Goal: Task Accomplishment & Management: Use online tool/utility

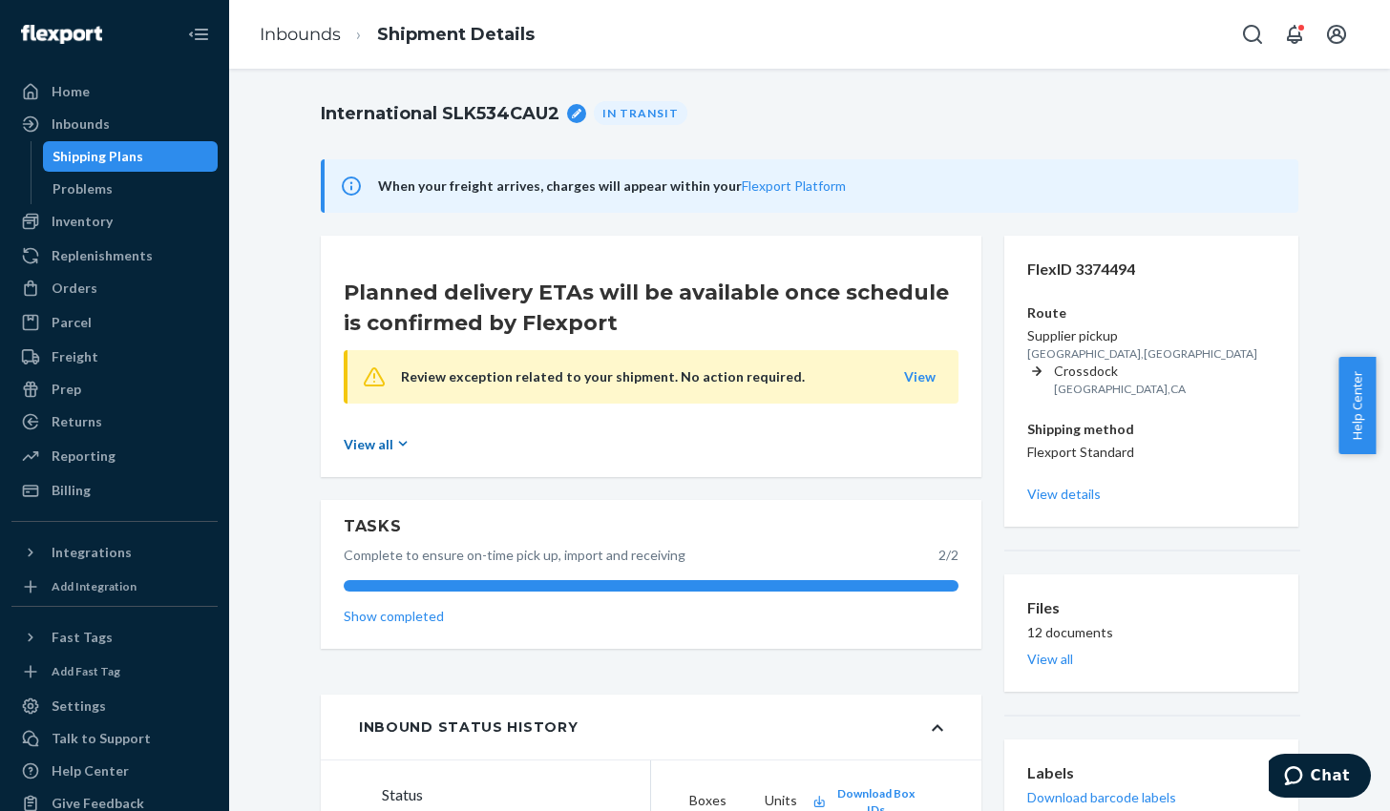
click at [393, 446] on icon at bounding box center [402, 443] width 19 height 19
click at [920, 376] on link "View" at bounding box center [920, 377] width 32 height 16
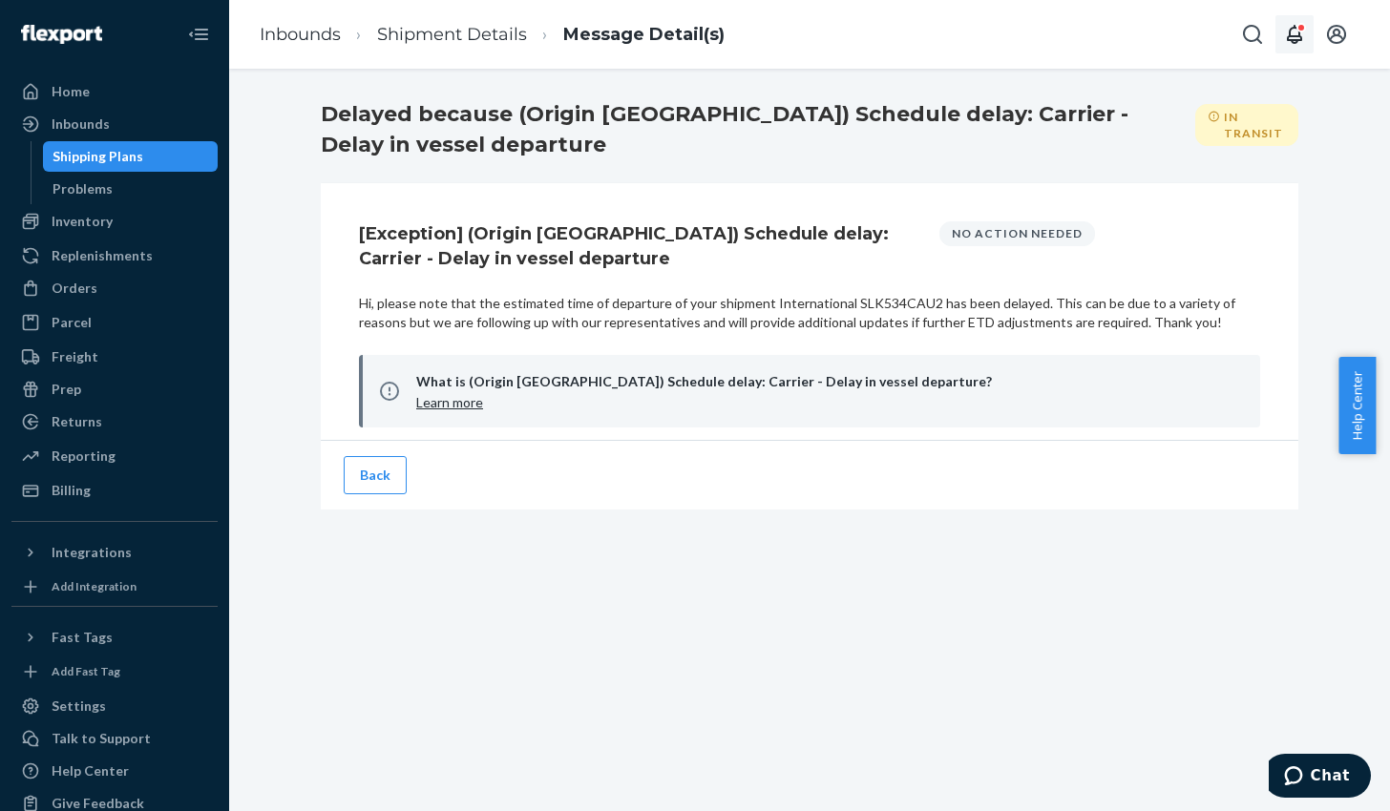
click at [1292, 33] on icon "Open notifications" at bounding box center [1294, 34] width 23 height 23
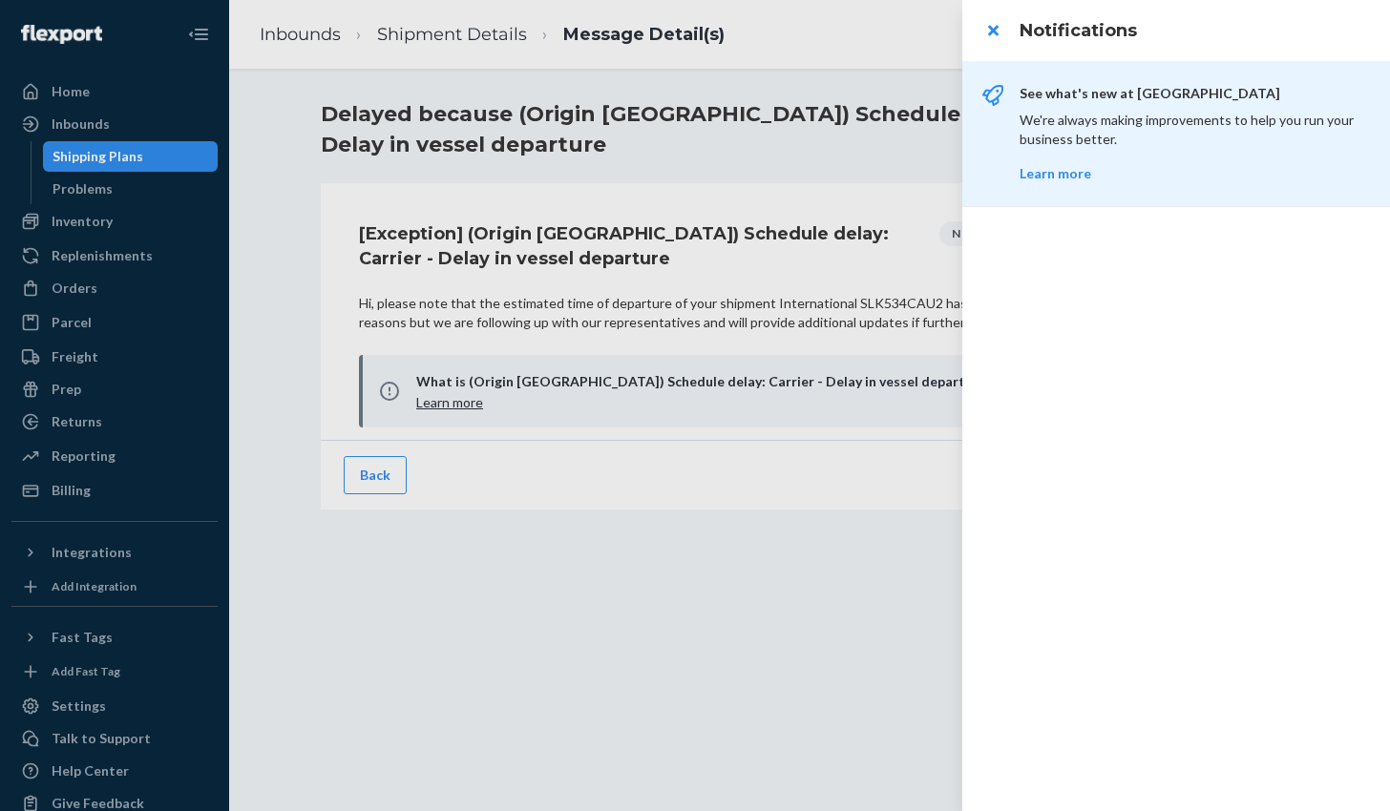
click at [1292, 33] on h3 "Notifications" at bounding box center [1193, 30] width 347 height 25
drag, startPoint x: 73, startPoint y: 141, endPoint x: 60, endPoint y: 127, distance: 18.9
click at [60, 127] on div at bounding box center [695, 405] width 1390 height 811
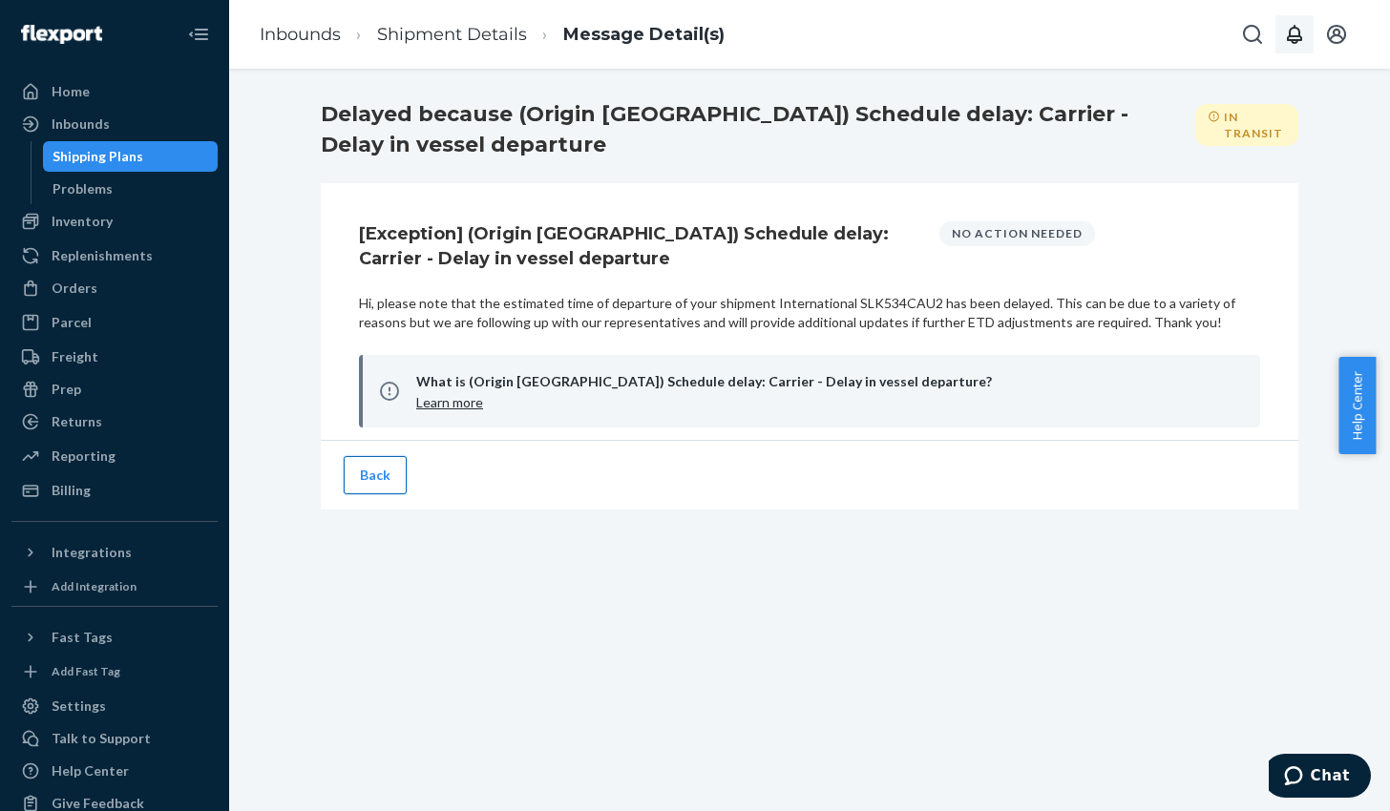
click at [365, 484] on button "Back" at bounding box center [375, 475] width 63 height 38
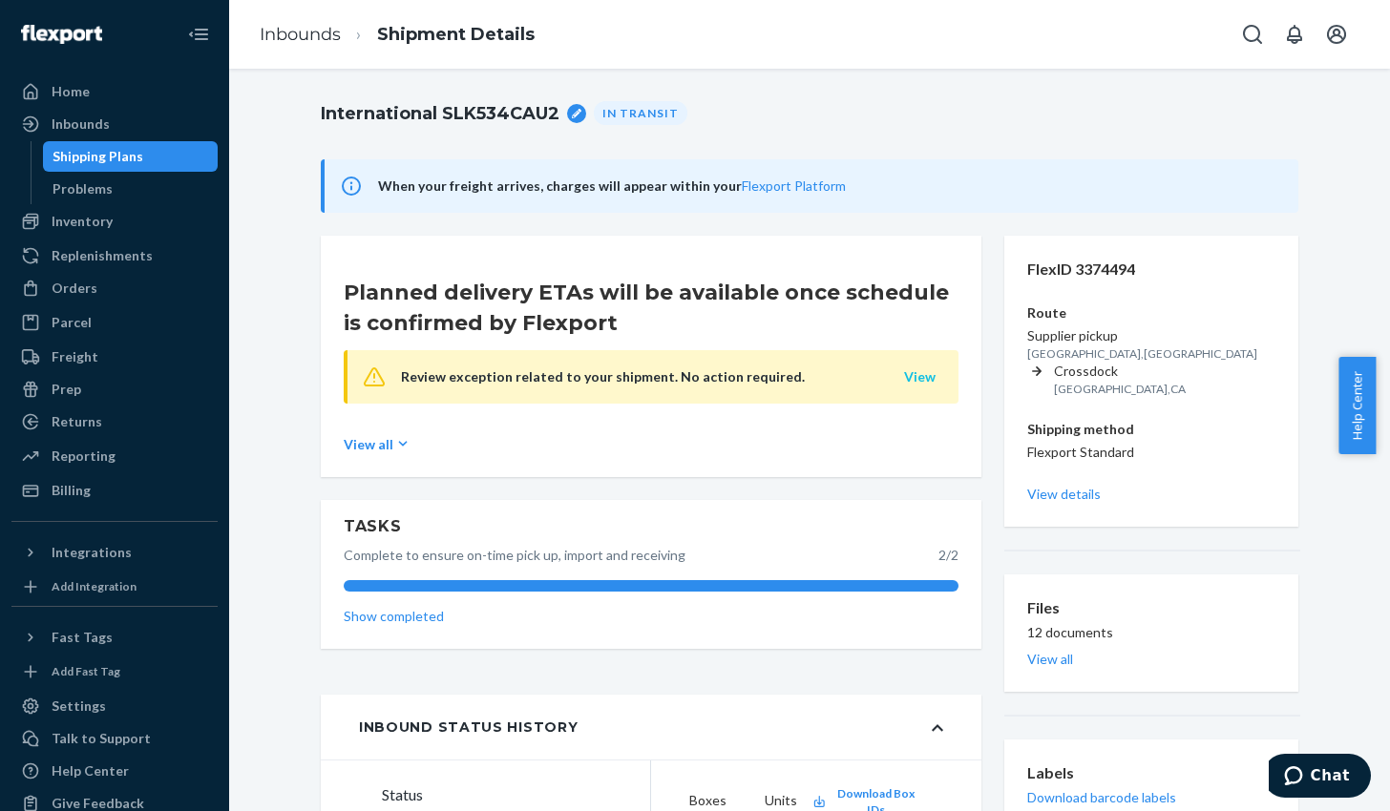
click at [915, 374] on link "View" at bounding box center [920, 377] width 32 height 16
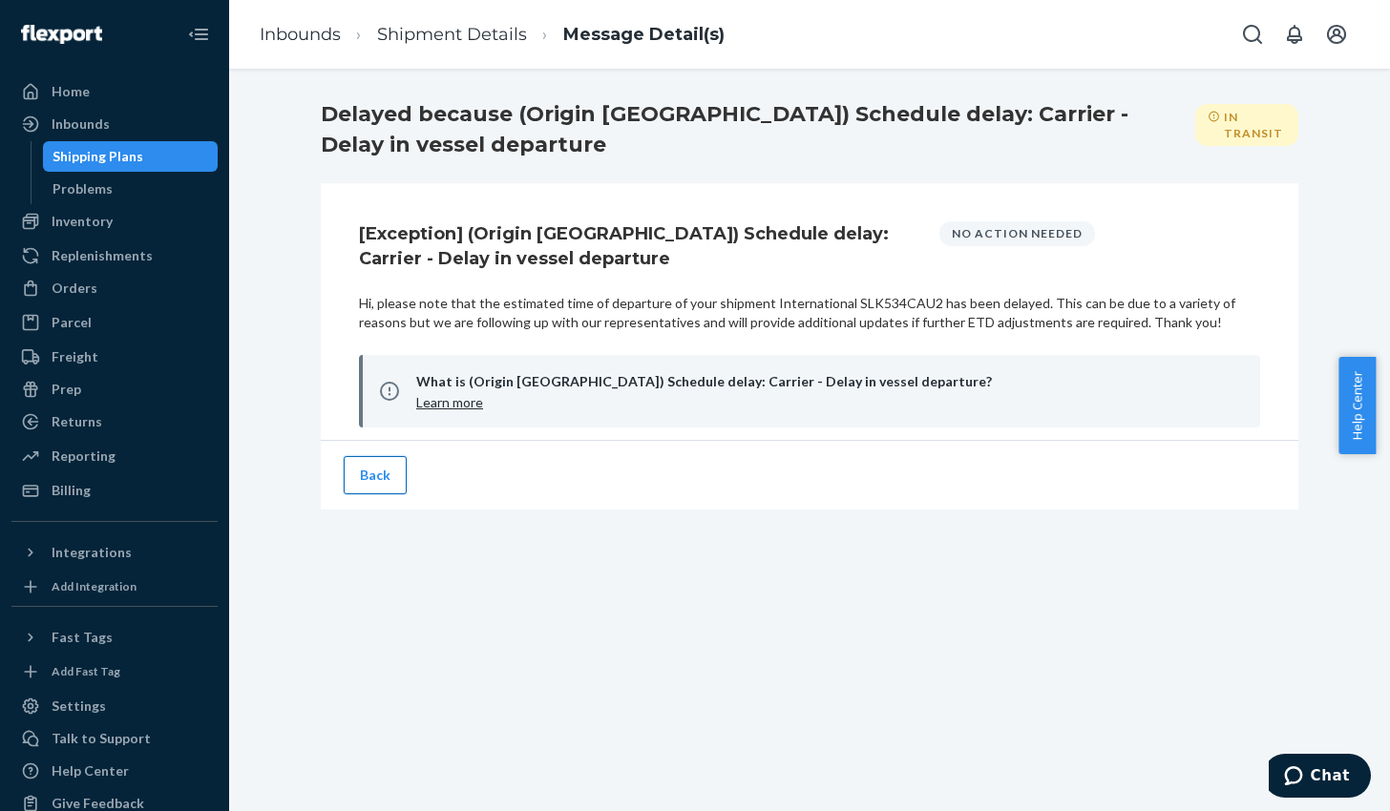
click at [377, 470] on button "Back" at bounding box center [375, 475] width 63 height 38
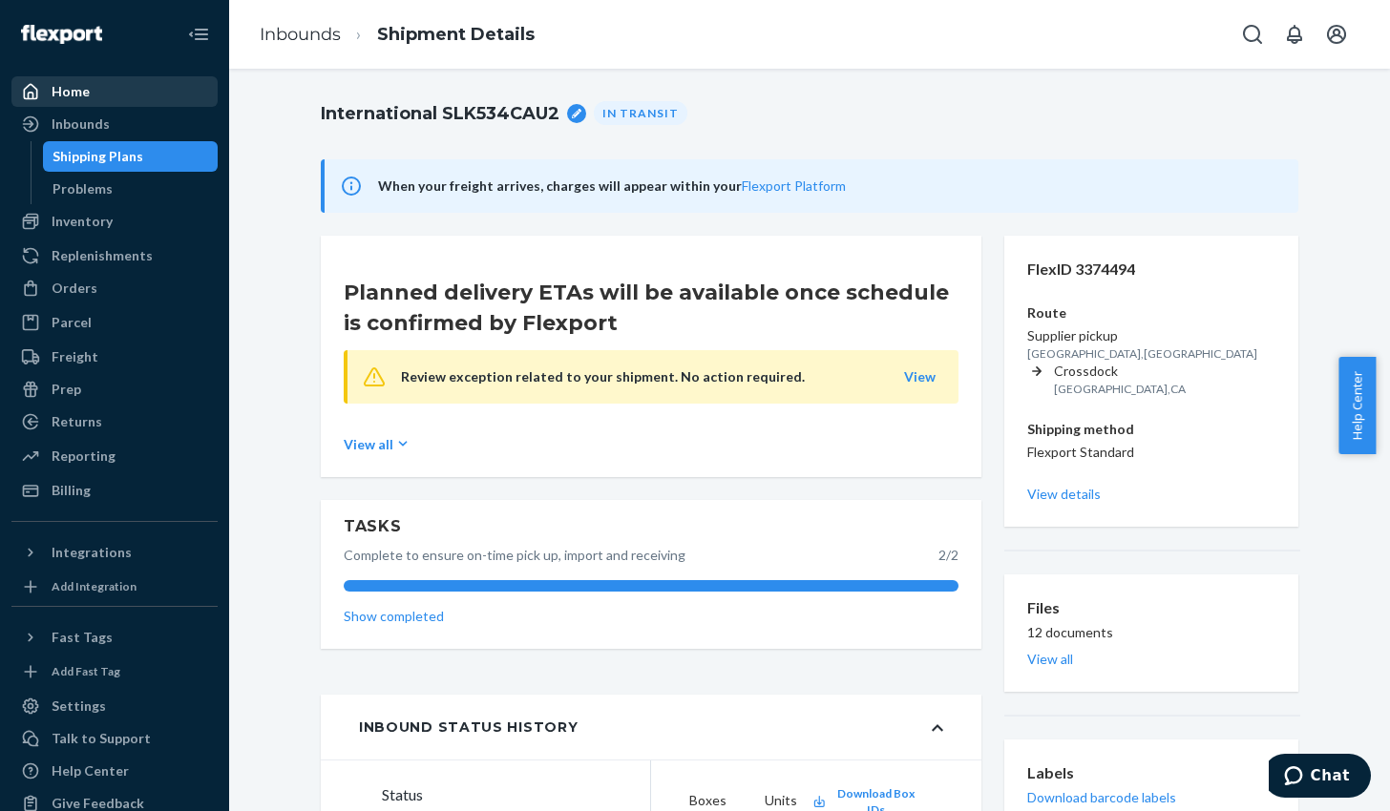
click at [61, 86] on div "Home" at bounding box center [71, 91] width 38 height 19
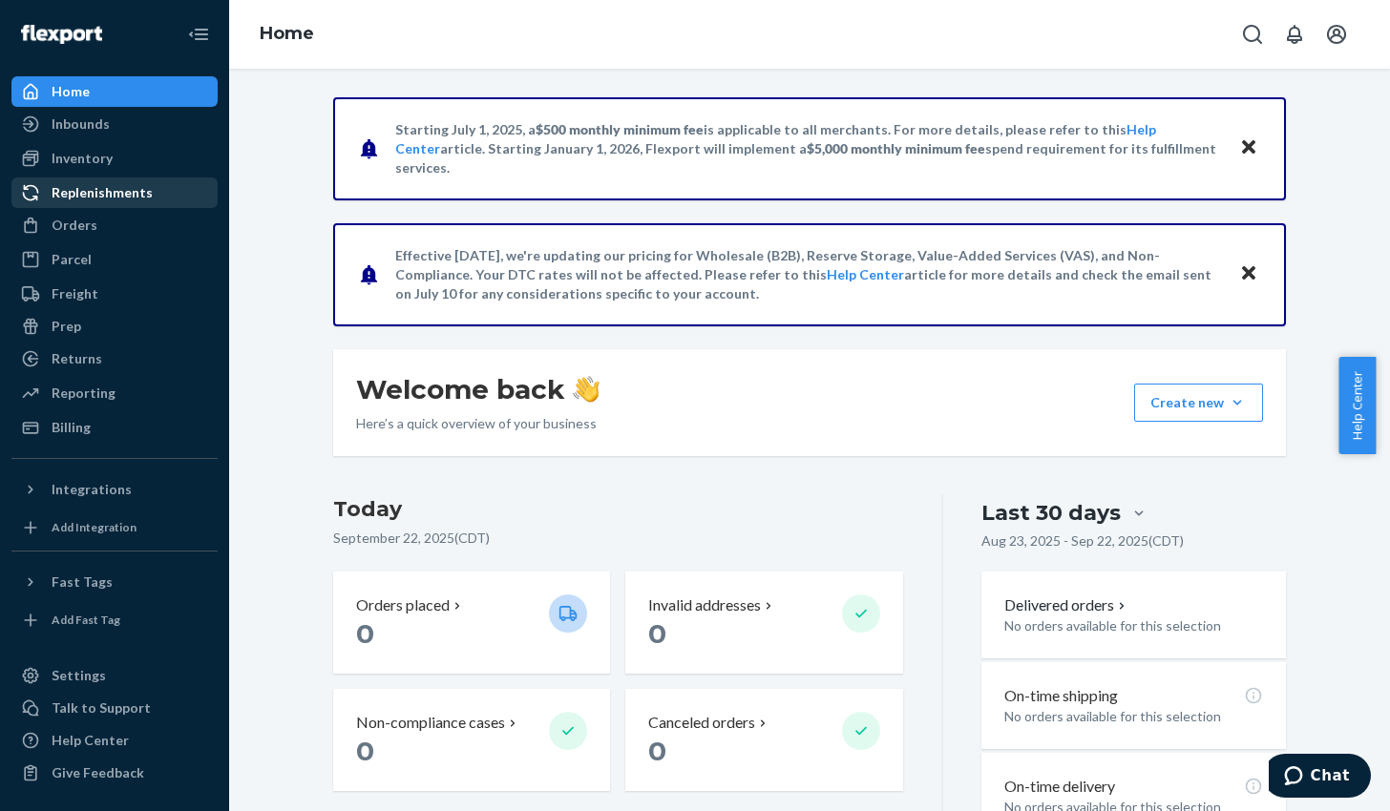
click at [110, 193] on div "Replenishments" at bounding box center [102, 192] width 101 height 19
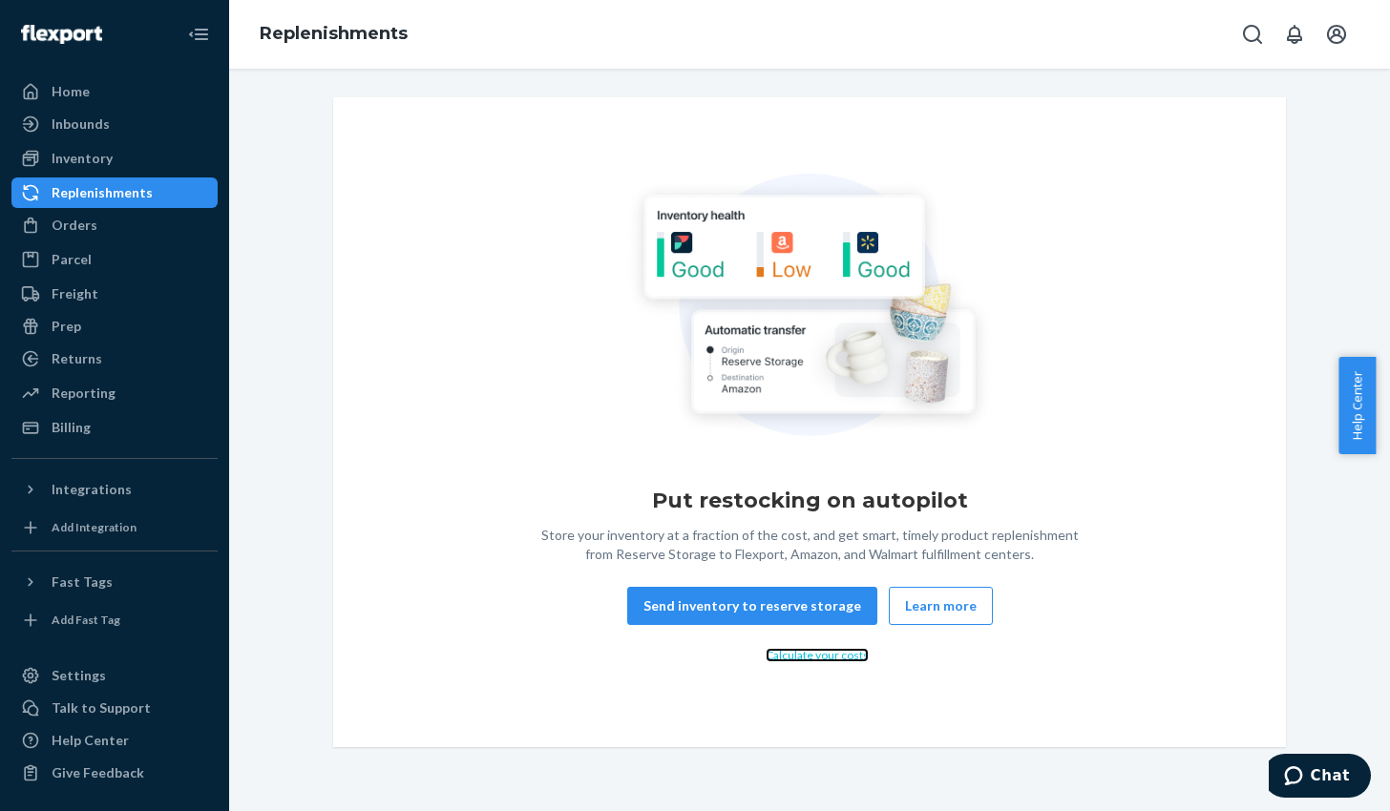
click at [810, 652] on link "Calculate your costs" at bounding box center [817, 655] width 103 height 14
click at [74, 299] on div "Freight" at bounding box center [75, 293] width 47 height 19
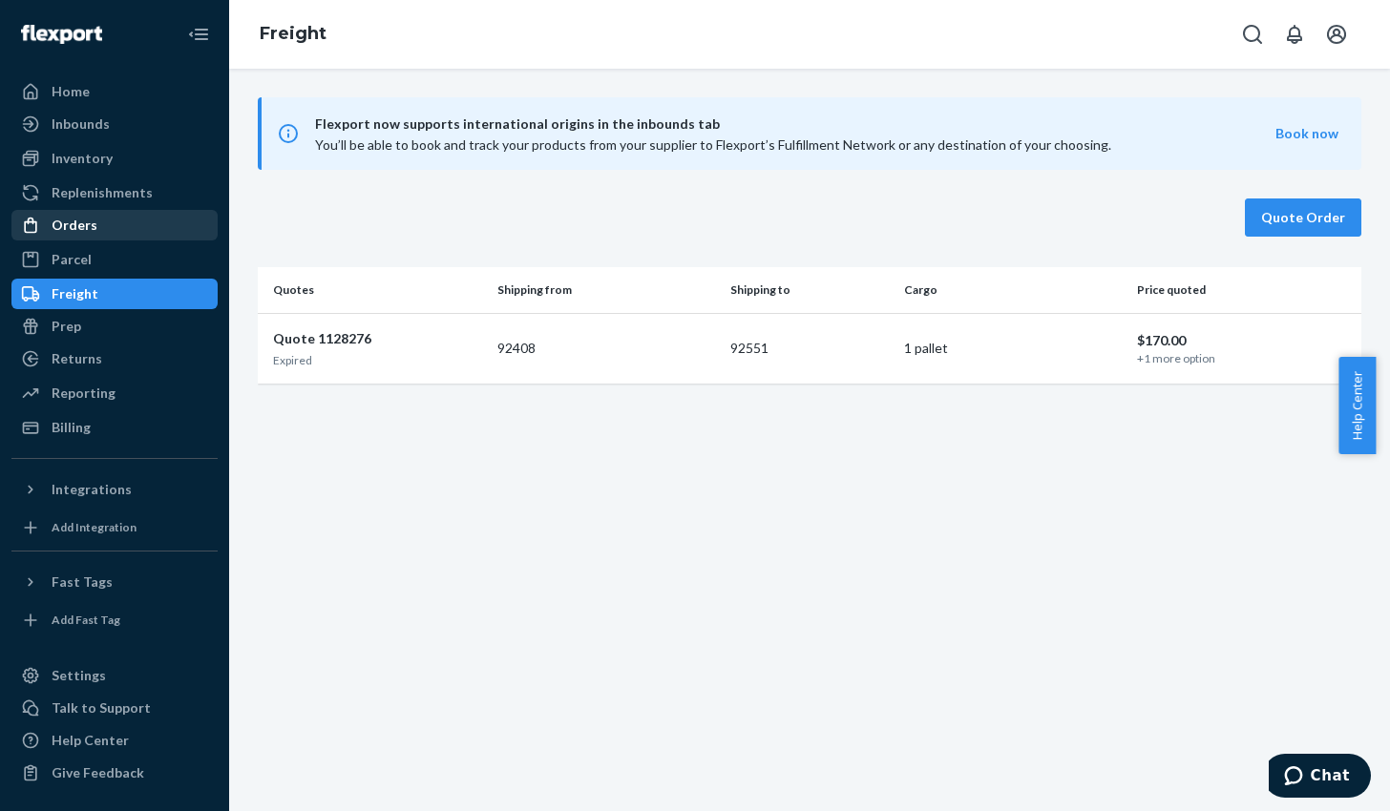
click at [64, 225] on div "Orders" at bounding box center [75, 225] width 46 height 19
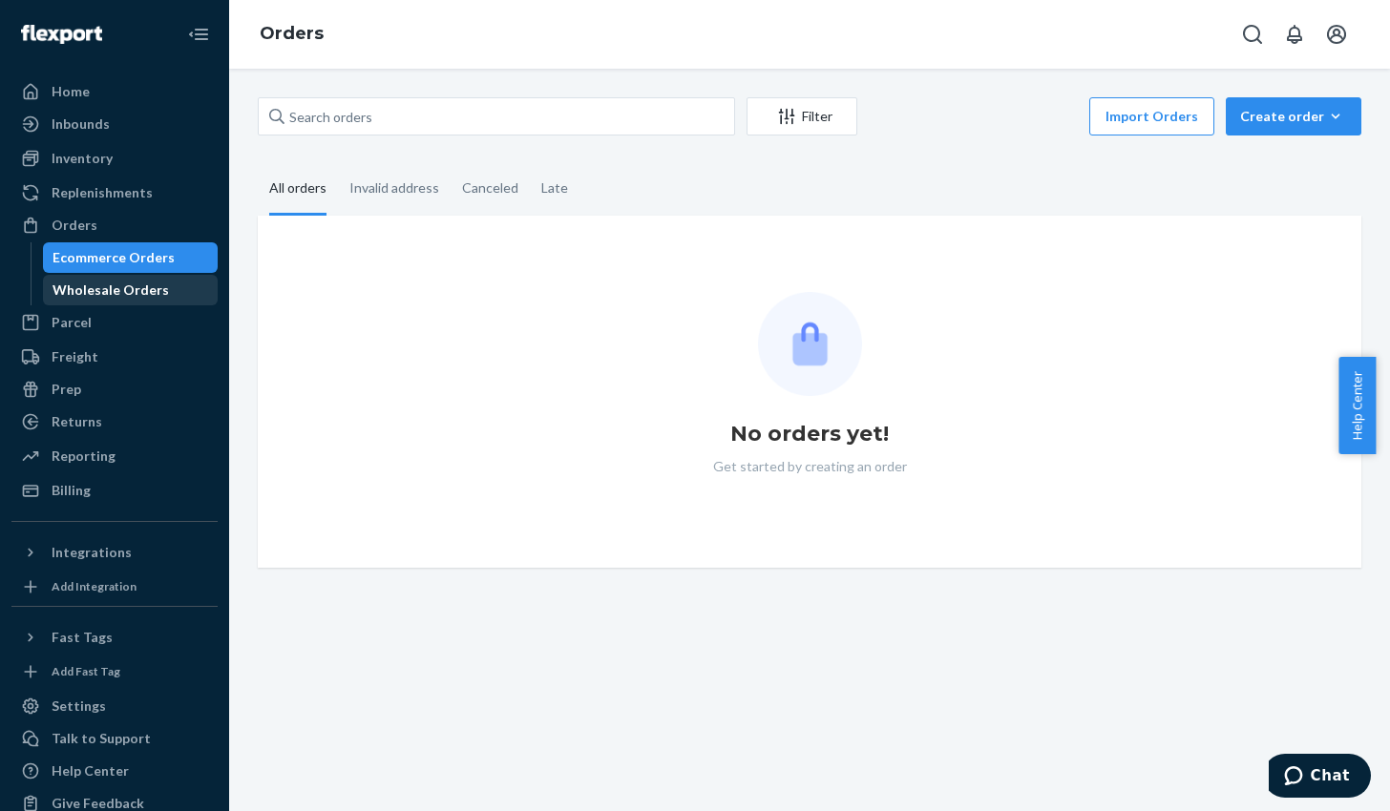
click at [100, 299] on div "Wholesale Orders" at bounding box center [111, 290] width 116 height 19
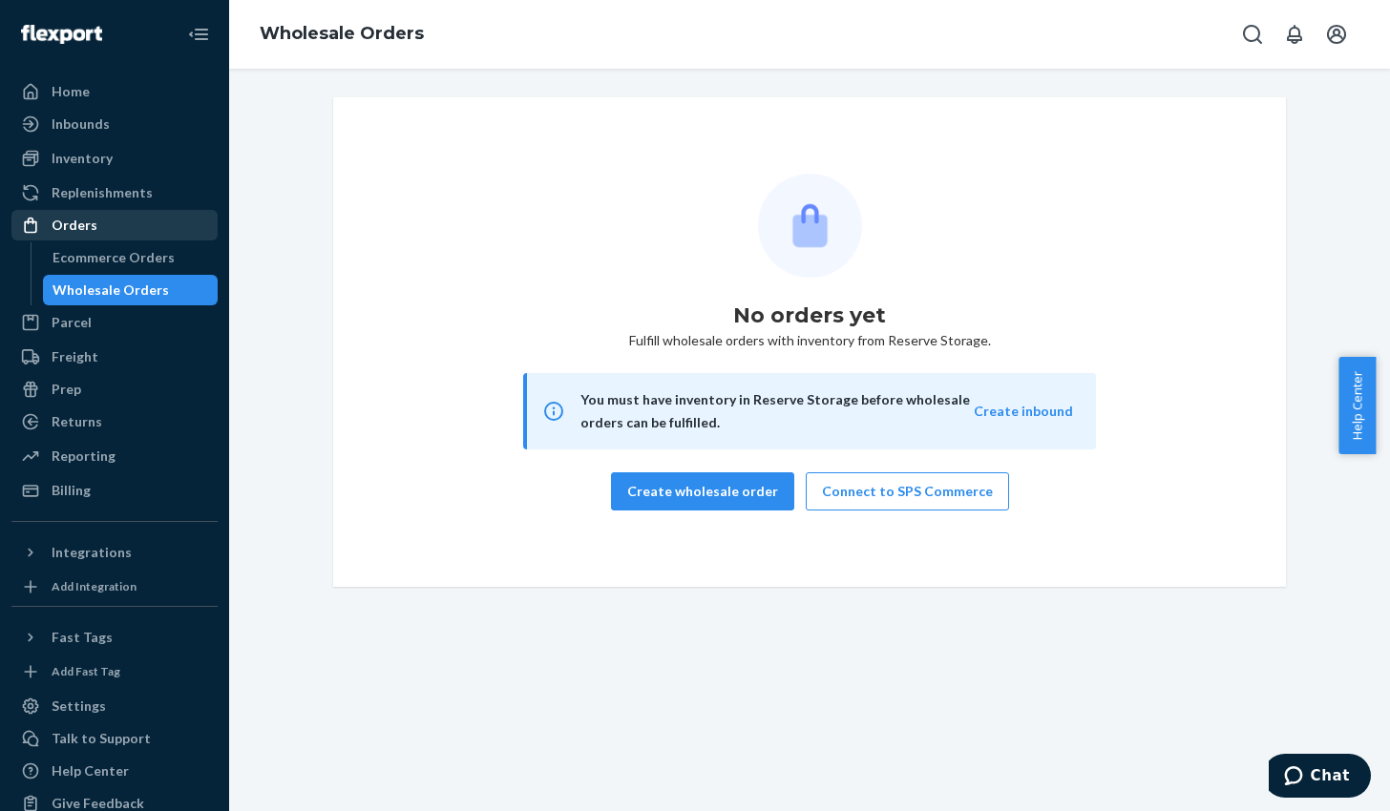
click at [82, 220] on div "Orders" at bounding box center [75, 225] width 46 height 19
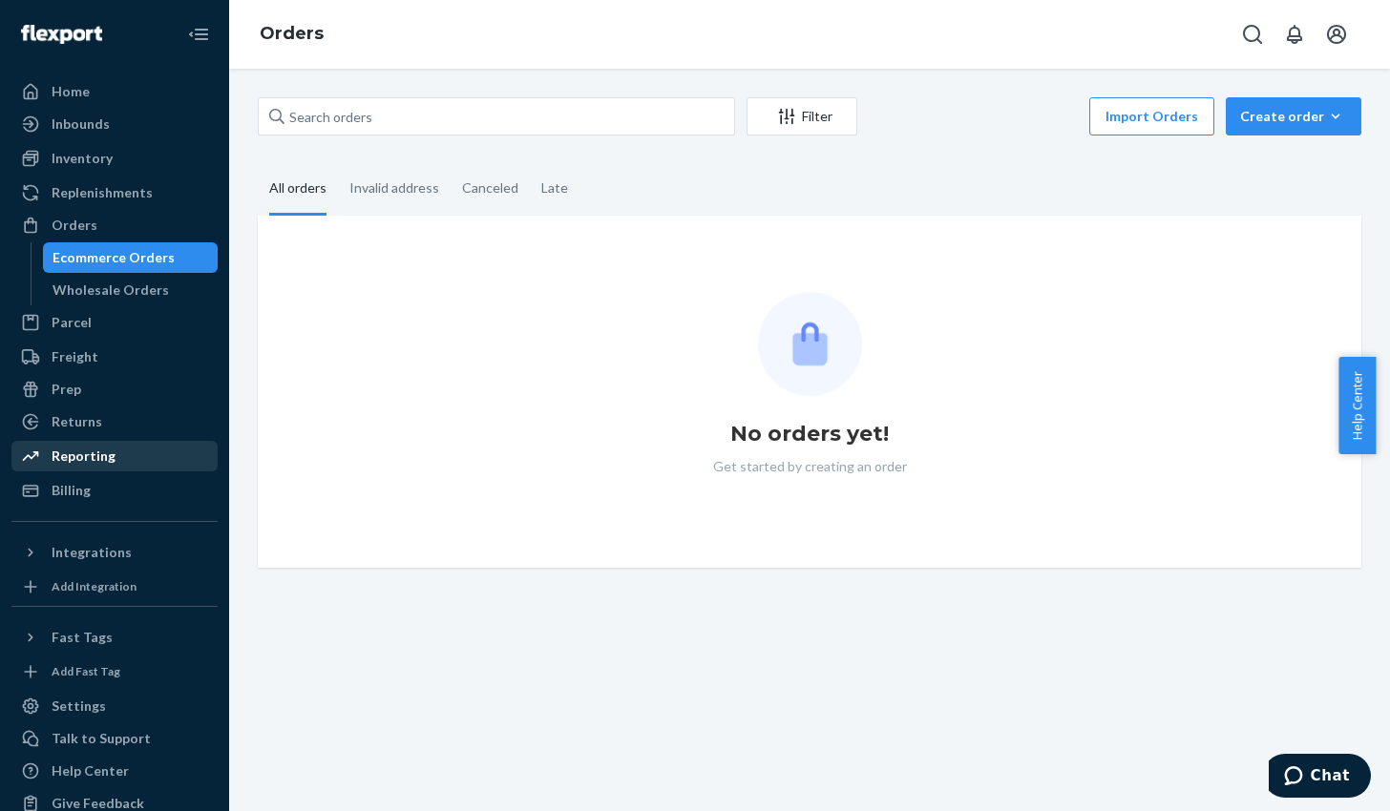
click at [102, 458] on div "Reporting" at bounding box center [84, 456] width 64 height 19
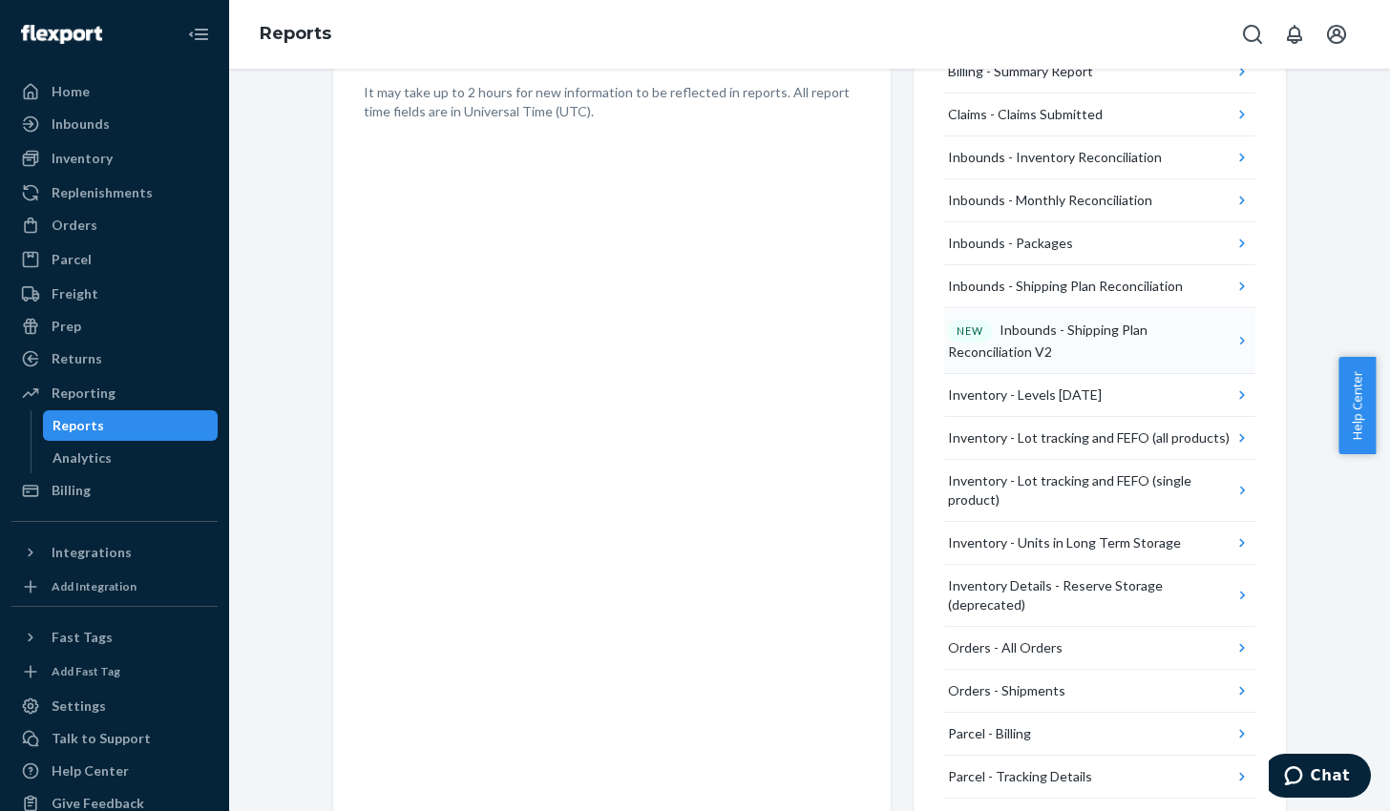
scroll to position [78, 0]
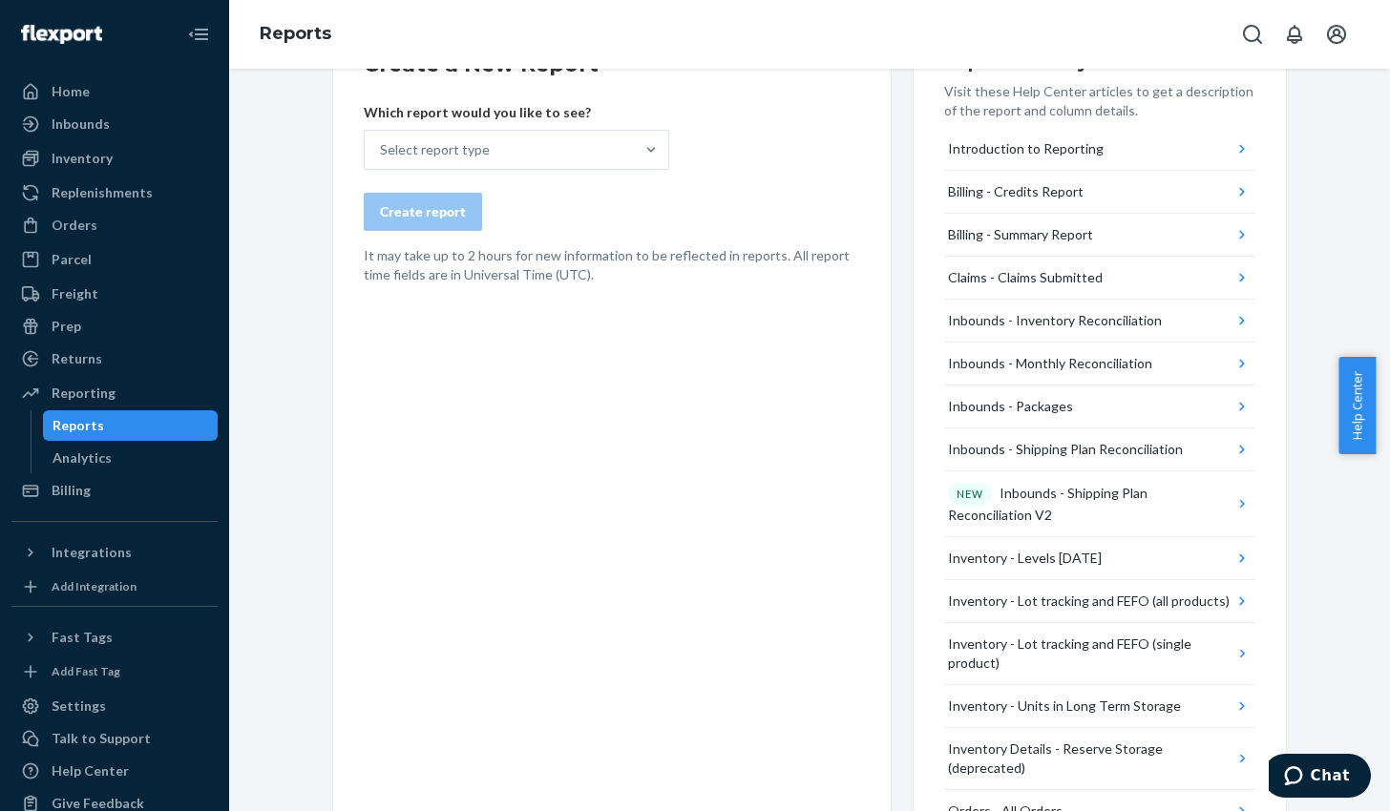
click at [564, 170] on form "Create a New Report Which report would you like to see? Select report type Crea…" at bounding box center [612, 167] width 496 height 235
click at [547, 155] on div "Select report type" at bounding box center [499, 150] width 269 height 38
click at [382, 155] on input "Select report type" at bounding box center [381, 149] width 2 height 19
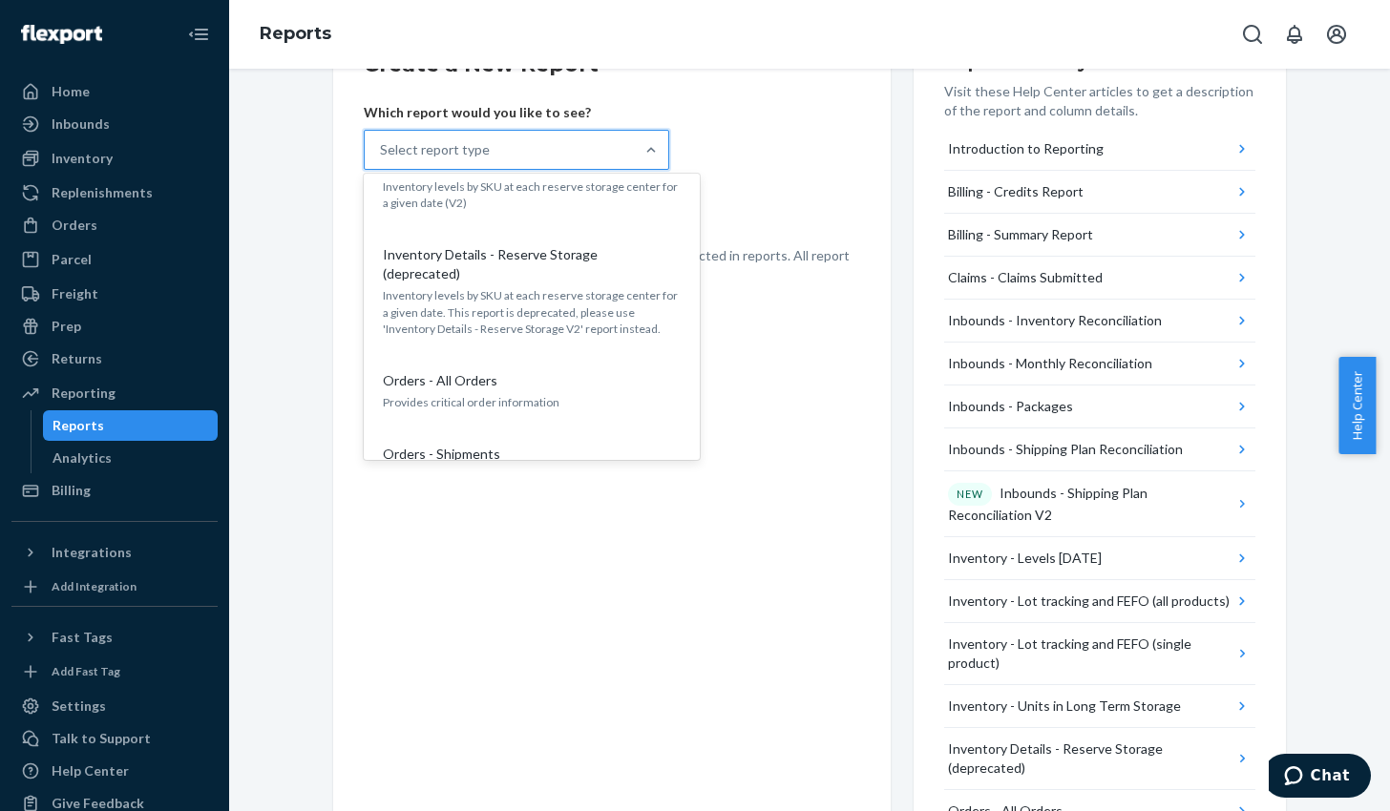
scroll to position [935, 0]
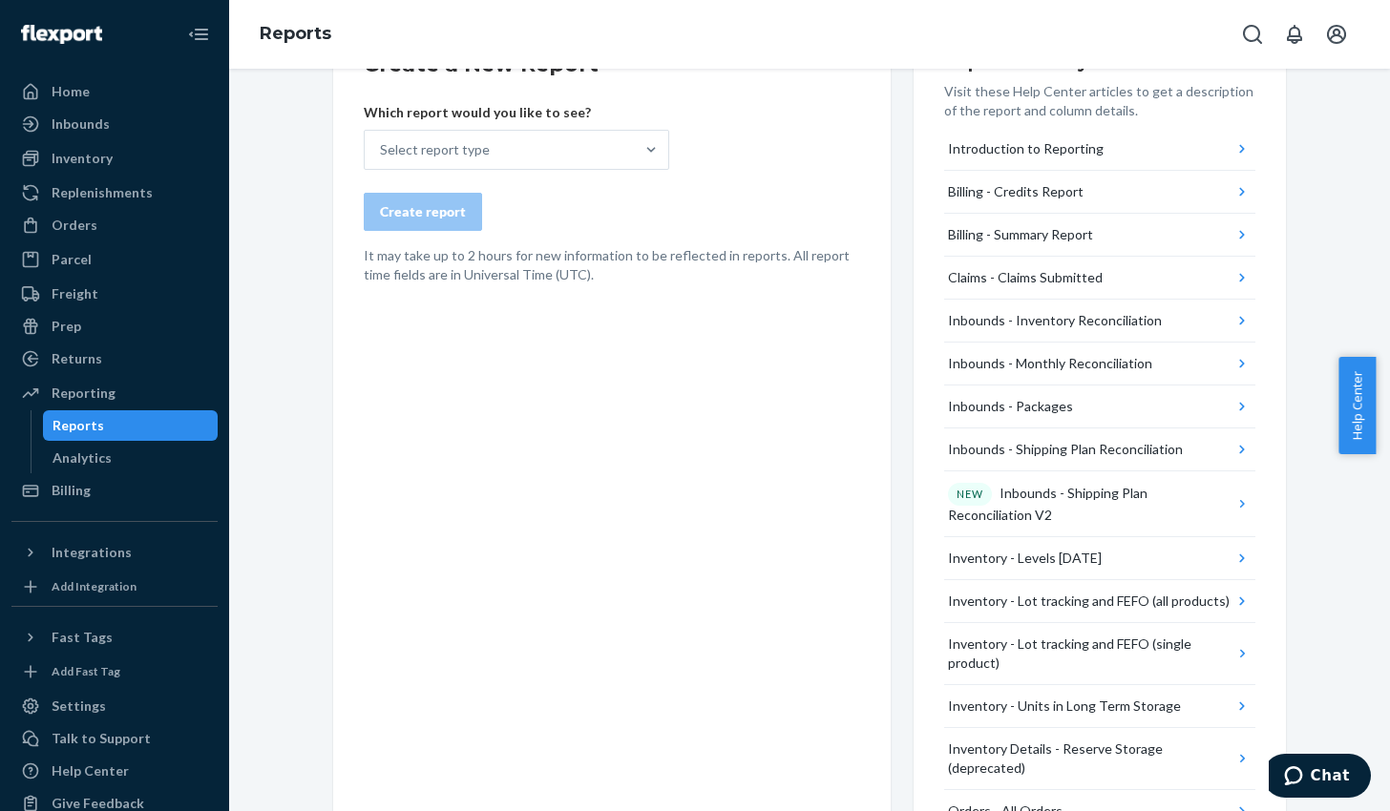
click at [347, 719] on div "Create a New Report Which report would you like to see? Select report type Crea…" at bounding box center [612, 749] width 558 height 1460
click at [109, 554] on div "Integrations" at bounding box center [92, 552] width 80 height 19
click at [104, 615] on div "Add Integration" at bounding box center [94, 619] width 85 height 16
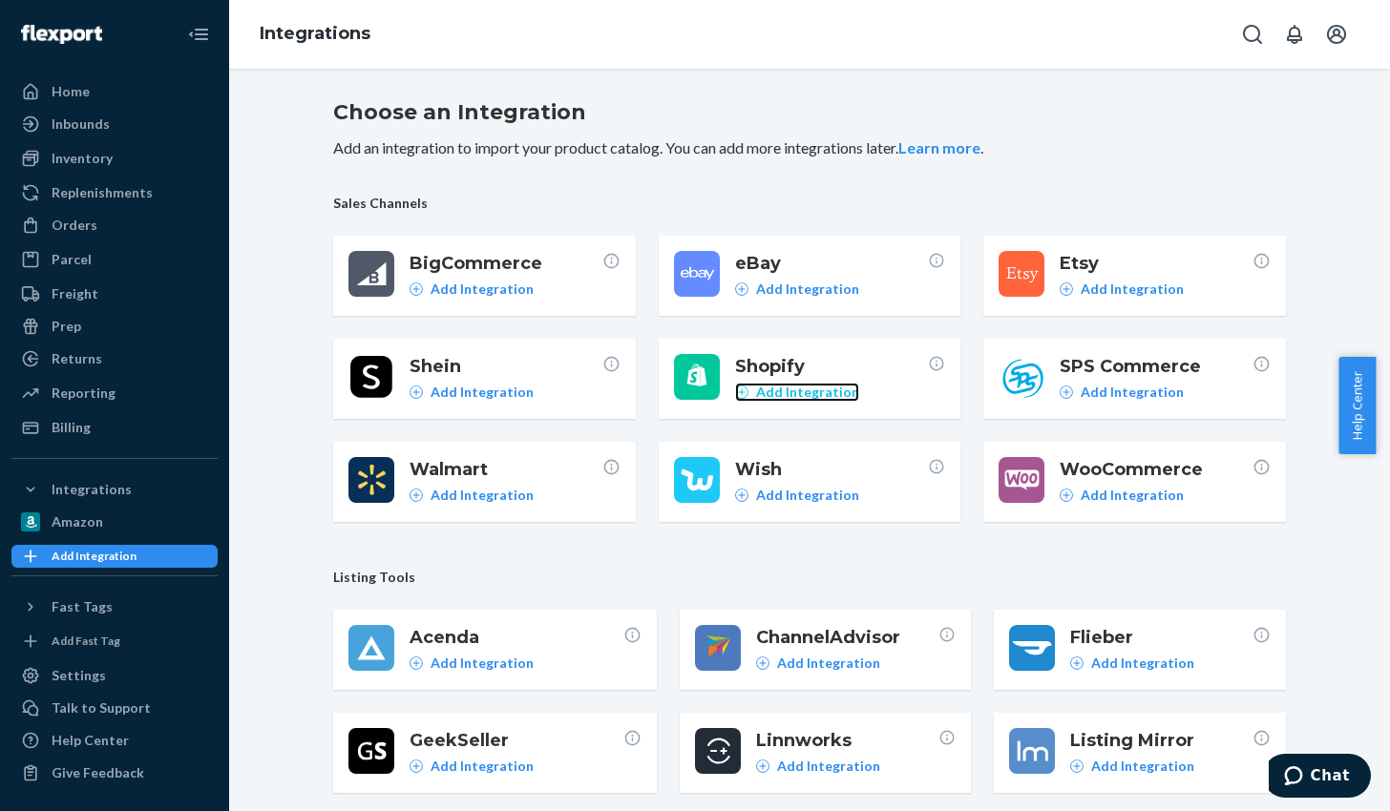
click at [735, 391] on icon at bounding box center [741, 392] width 13 height 13
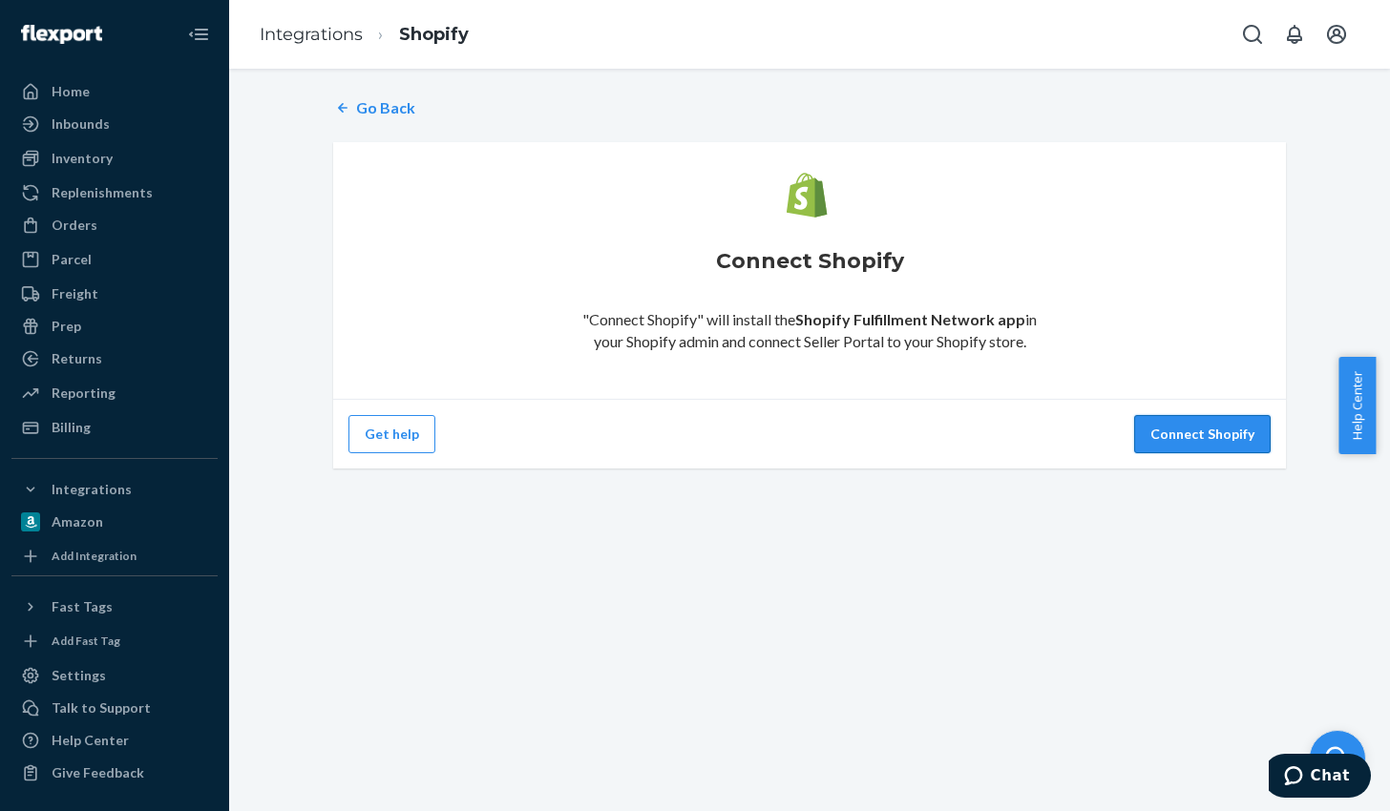
click at [1171, 439] on button "Connect Shopify" at bounding box center [1202, 434] width 137 height 38
